Goal: Task Accomplishment & Management: Manage account settings

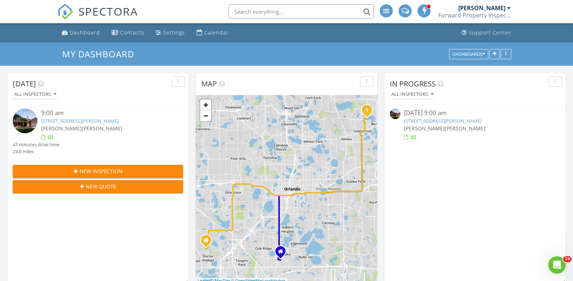
click at [438, 124] on link "[STREET_ADDRESS][PERSON_NAME]" at bounding box center [442, 121] width 77 height 7
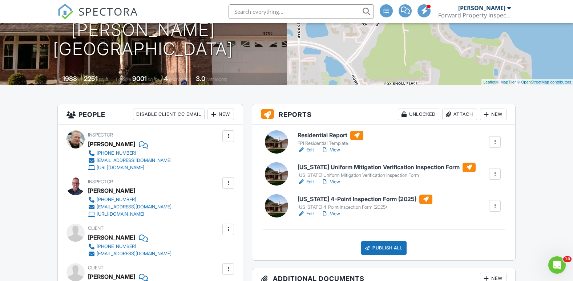
click at [311, 134] on h6 "Residential Report" at bounding box center [331, 135] width 66 height 9
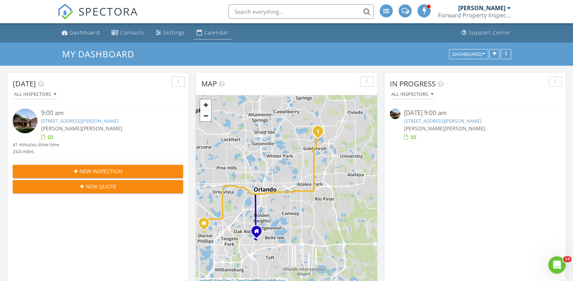
click at [207, 32] on div "Calendar" at bounding box center [216, 32] width 25 height 7
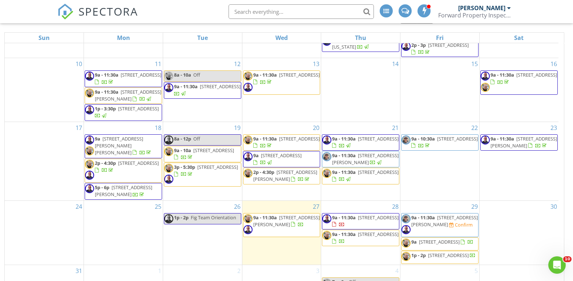
scroll to position [97, 0]
